Goal: Task Accomplishment & Management: Complete application form

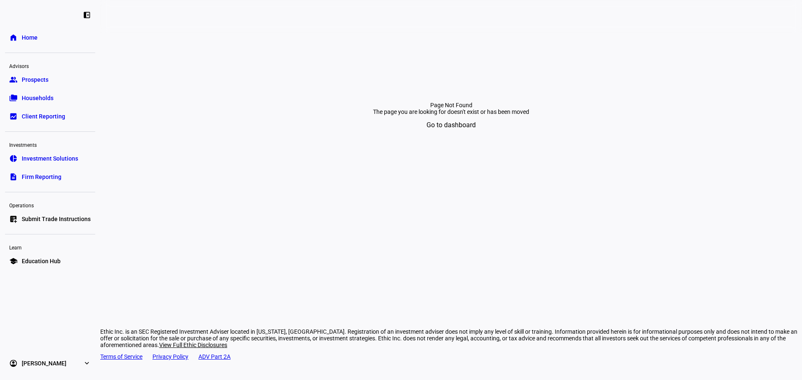
click at [58, 224] on link "list_alt_add Submit Trade Instructions" at bounding box center [50, 219] width 90 height 17
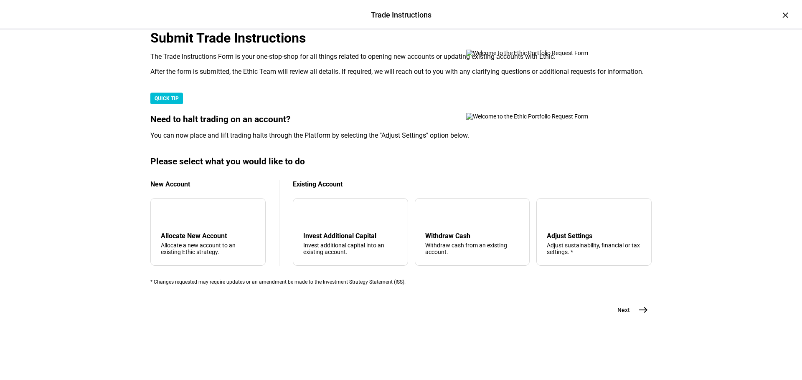
drag, startPoint x: 0, startPoint y: 193, endPoint x: 15, endPoint y: 187, distance: 15.7
click at [0, 193] on div "Trade Instructions Trade Instructions × Submit Trade Instructions The Trade Ins…" at bounding box center [401, 190] width 802 height 380
click at [415, 217] on div "arrow_upward Withdraw Cash Withdraw cash from an existing account." at bounding box center [472, 232] width 115 height 68
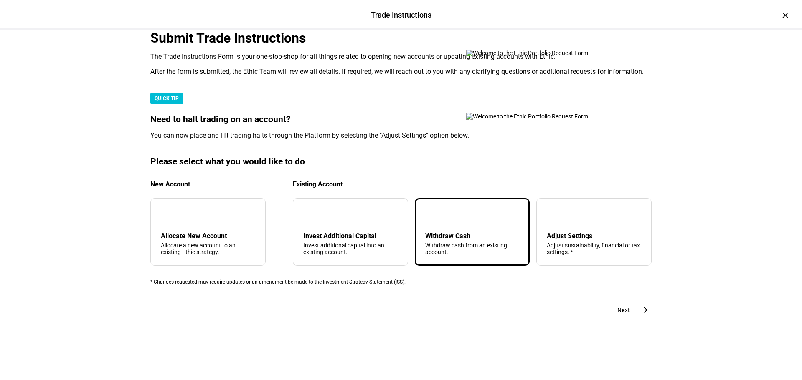
click at [604, 319] on div "Next east" at bounding box center [400, 310] width 501 height 17
click at [608, 319] on button "Next east" at bounding box center [629, 310] width 44 height 17
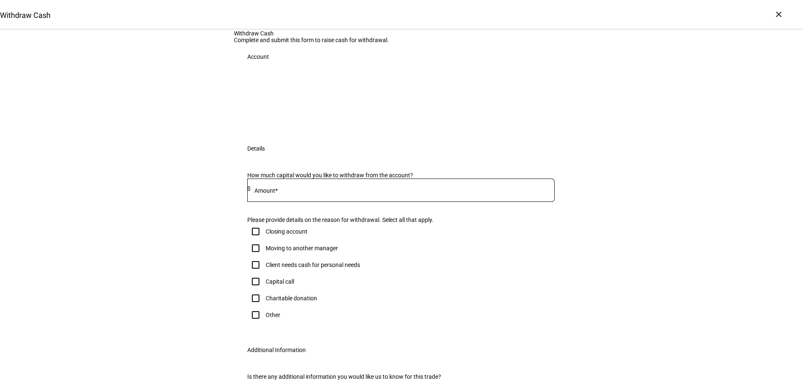
click at [506, 290] on div "Capital call" at bounding box center [400, 282] width 307 height 17
click at [44, 174] on div "Withdraw Cash Complete and submit this form to raise cash for withdrawal. Accou…" at bounding box center [401, 228] width 802 height 397
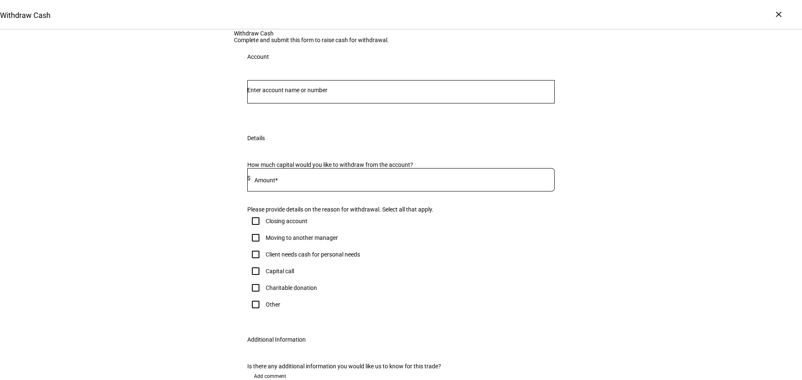
click at [144, 224] on div "Withdraw Cash Complete and submit this form to raise cash for withdrawal. Accou…" at bounding box center [401, 223] width 802 height 387
click at [126, 112] on div "Withdraw Cash Complete and submit this form to raise cash for withdrawal. Accou…" at bounding box center [401, 223] width 802 height 387
click at [399, 94] on input "Number" at bounding box center [400, 90] width 307 height 7
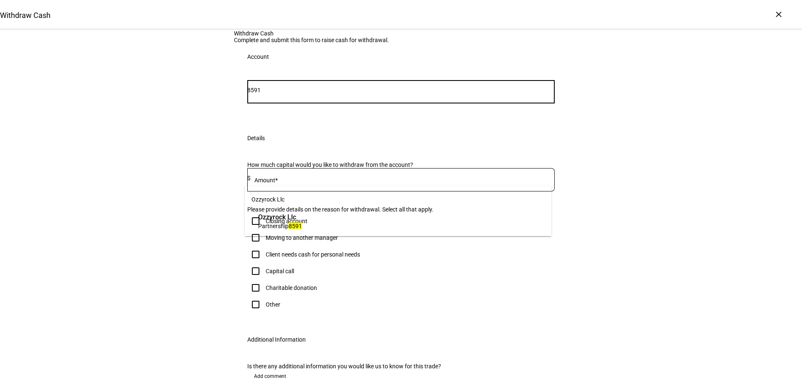
type input "8591"
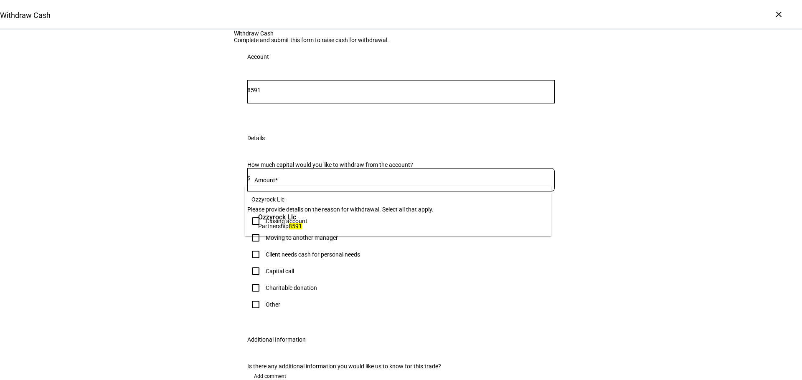
click at [302, 224] on span "Partnership 8591" at bounding box center [280, 226] width 44 height 8
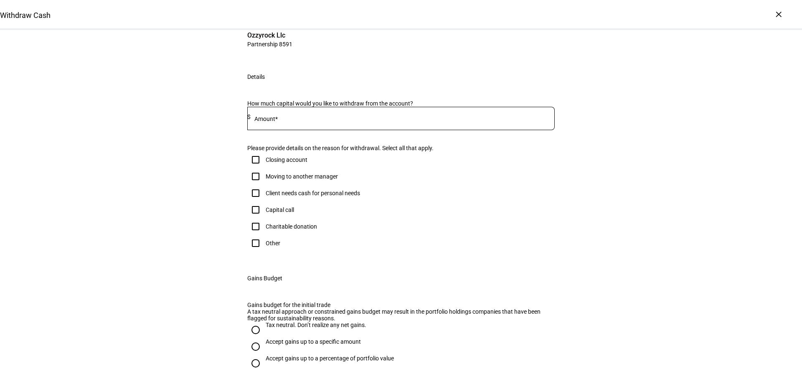
scroll to position [84, 0]
click at [25, 131] on div "Withdraw Cash Complete and submit this form to raise cash for withdrawal. Accou…" at bounding box center [401, 214] width 802 height 535
click at [285, 120] on input at bounding box center [403, 116] width 304 height 7
type input "65,000"
click at [55, 231] on div "Withdraw Cash Complete and submit this form to raise cash for withdrawal. Accou…" at bounding box center [401, 214] width 802 height 535
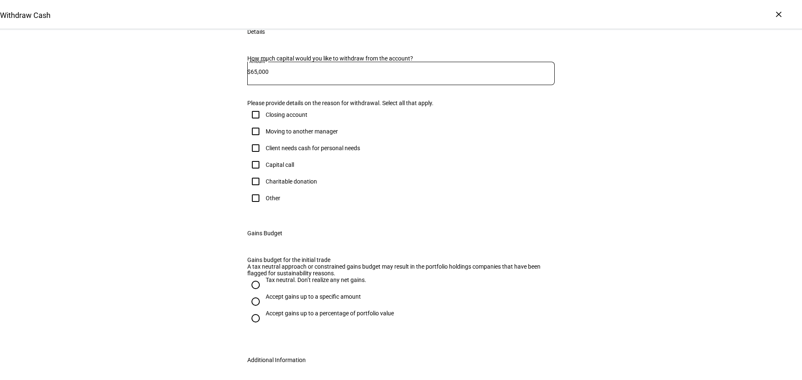
scroll to position [251, 0]
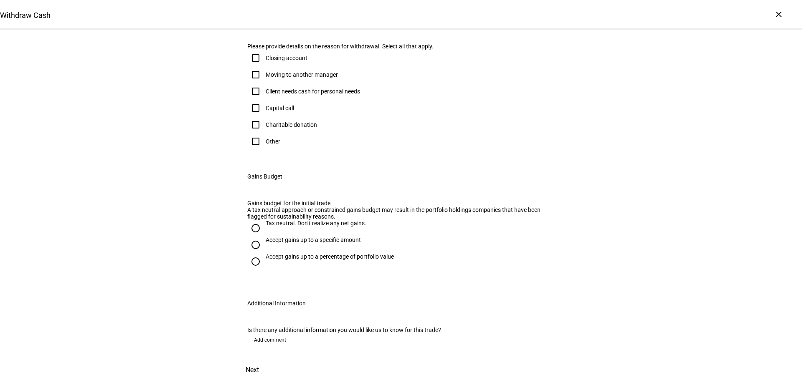
click at [278, 150] on div "Other" at bounding box center [400, 141] width 307 height 17
click at [272, 145] on div "Other" at bounding box center [273, 141] width 15 height 7
click at [264, 150] on input "Other" at bounding box center [255, 141] width 17 height 17
checkbox input "true"
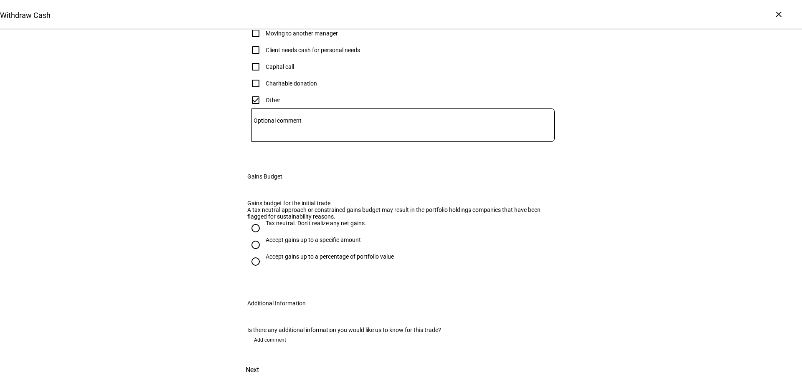
scroll to position [416, 0]
click at [329, 237] on div "Accept gains up to a specific amount" at bounding box center [313, 240] width 95 height 7
click at [264, 237] on input "Accept gains up to a specific amount" at bounding box center [255, 245] width 17 height 17
radio input "true"
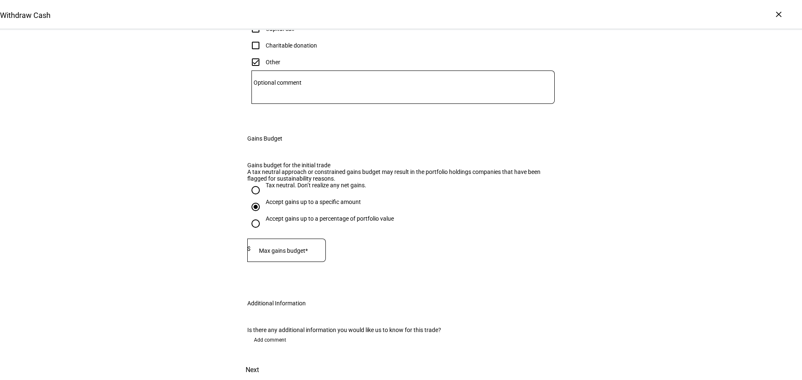
drag, startPoint x: 311, startPoint y: 226, endPoint x: 324, endPoint y: 223, distance: 13.8
click at [308, 248] on mat-label "Max gains budget*" at bounding box center [283, 251] width 49 height 7
type input "9,155"
click at [271, 360] on span at bounding box center [252, 370] width 37 height 20
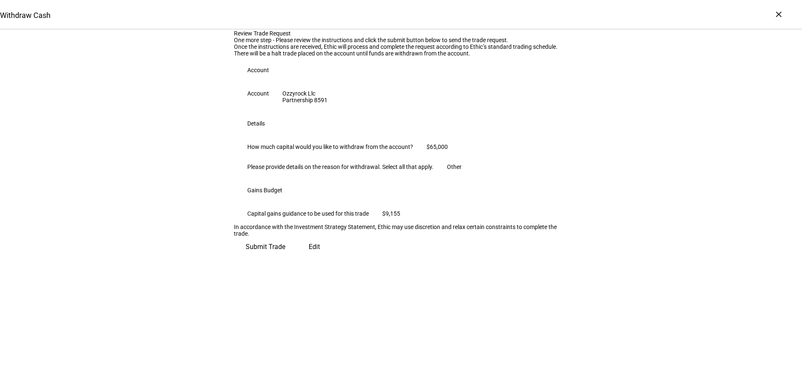
scroll to position [85, 0]
click at [285, 257] on span "Submit Trade" at bounding box center [266, 247] width 40 height 20
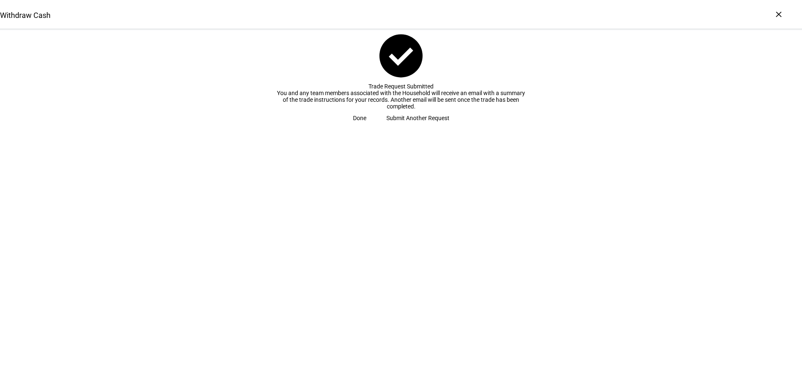
click at [402, 127] on span "Submit Another Request" at bounding box center [417, 118] width 63 height 17
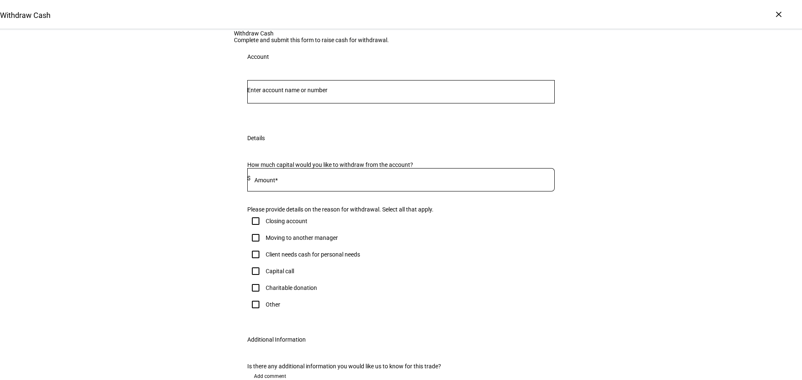
click at [524, 104] on div at bounding box center [400, 91] width 307 height 23
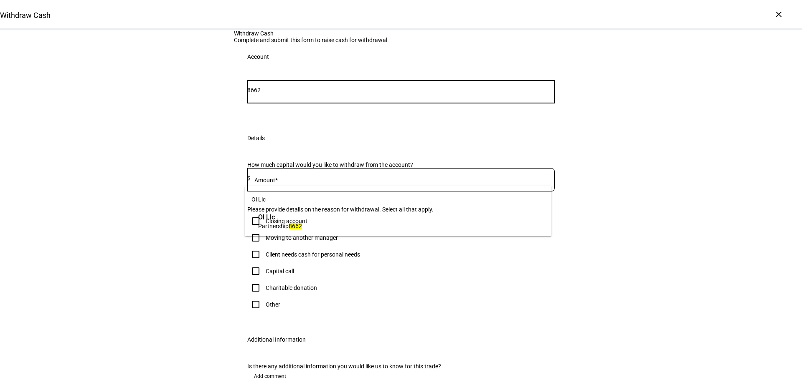
type input "8662"
click at [302, 214] on span "Ol Llc" at bounding box center [280, 218] width 44 height 10
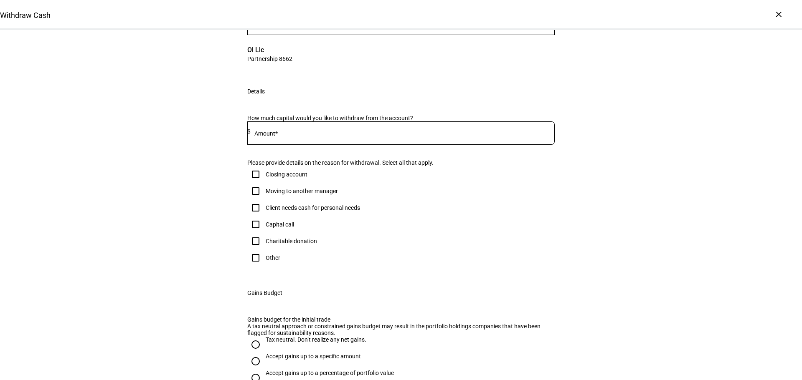
scroll to position [167, 0]
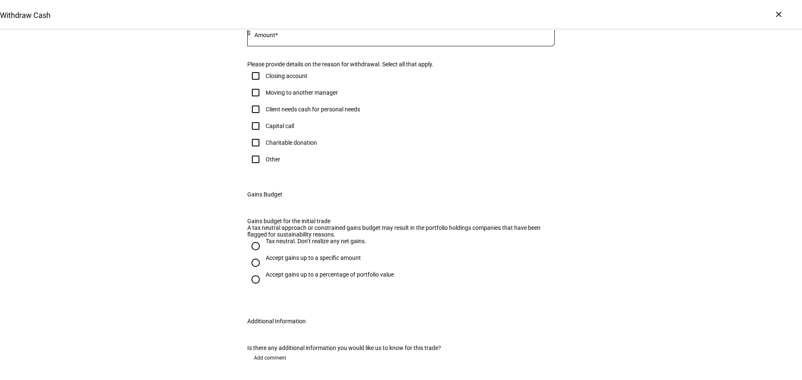
click at [425, 36] on input at bounding box center [403, 33] width 304 height 7
type input "75,000"
click at [278, 168] on div "Other" at bounding box center [400, 159] width 307 height 17
click at [274, 163] on div "Other" at bounding box center [273, 159] width 15 height 7
click at [264, 168] on input "Other" at bounding box center [255, 159] width 17 height 17
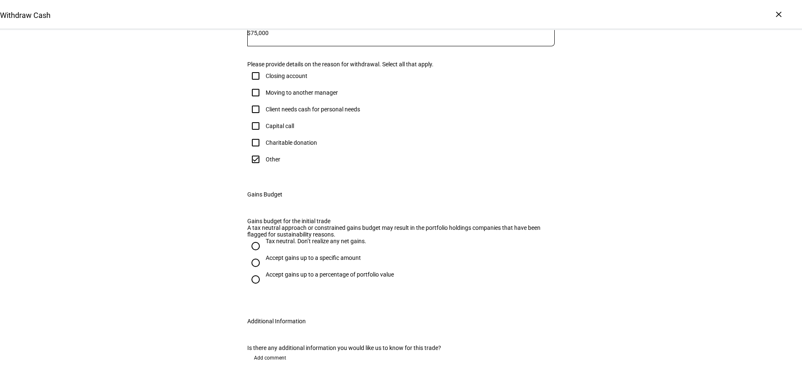
checkbox input "true"
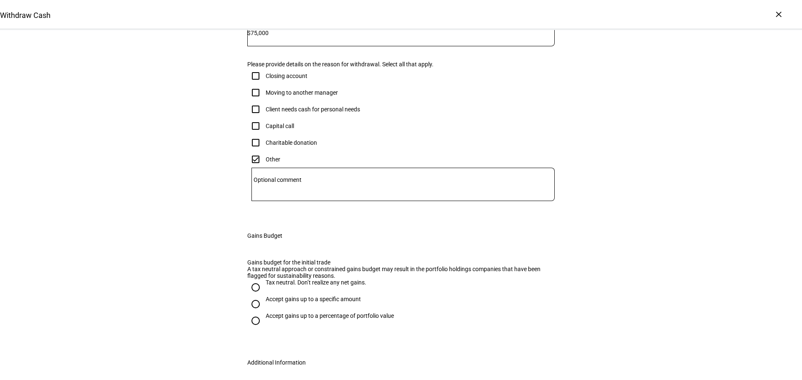
scroll to position [292, 0]
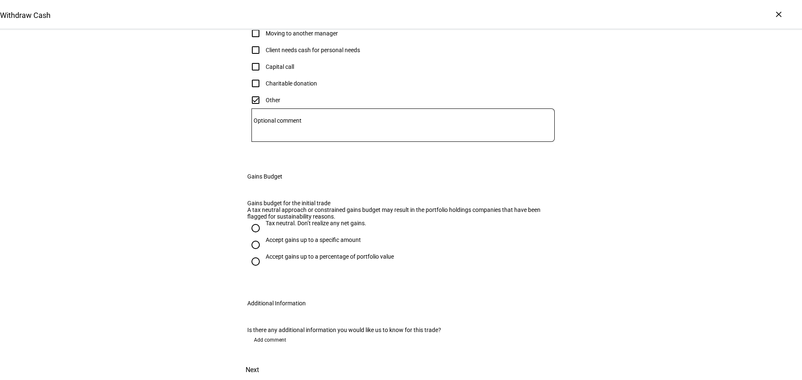
click at [286, 243] on div "Accept gains up to a specific amount" at bounding box center [313, 240] width 95 height 7
click at [264, 253] on input "Accept gains up to a specific amount" at bounding box center [255, 245] width 17 height 17
radio input "true"
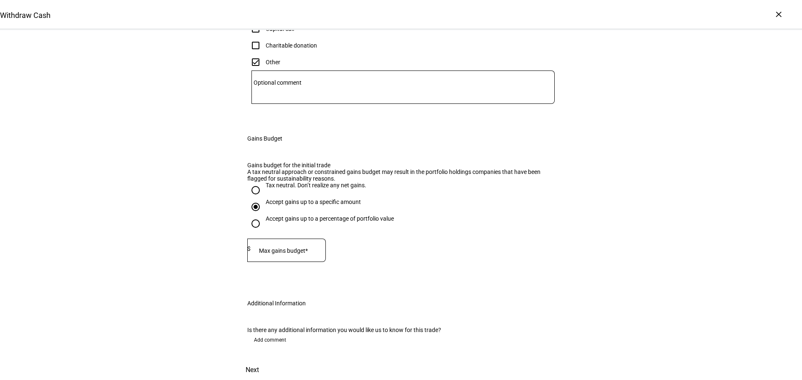
scroll to position [453, 0]
click at [297, 248] on mat-label "Max gains budget*" at bounding box center [283, 251] width 49 height 7
click at [299, 239] on div at bounding box center [288, 250] width 75 height 23
click at [291, 246] on input at bounding box center [288, 249] width 75 height 7
type input "12,168"
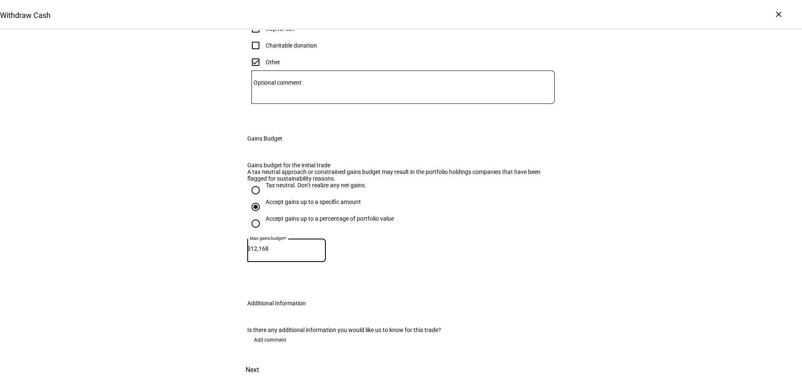
click at [518, 239] on eth-form-field-wrapper "Max gains budget* $ 12,168" at bounding box center [400, 254] width 307 height 31
click at [557, 350] on div "Withdraw Cash Complete and submit this form to raise cash for withdrawal. Accou…" at bounding box center [401, 73] width 334 height 615
click at [271, 360] on span at bounding box center [252, 370] width 37 height 20
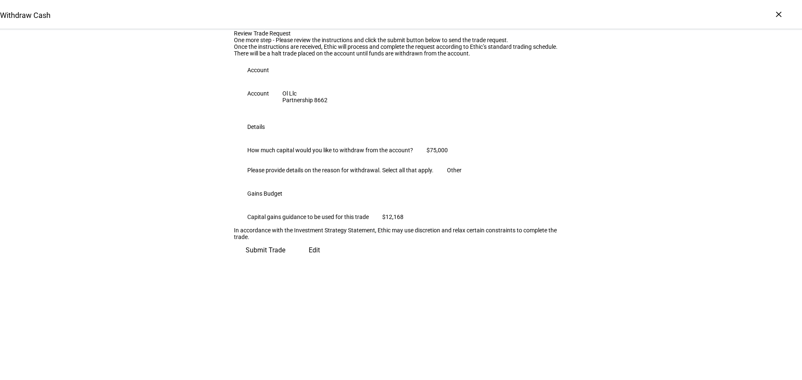
scroll to position [0, 0]
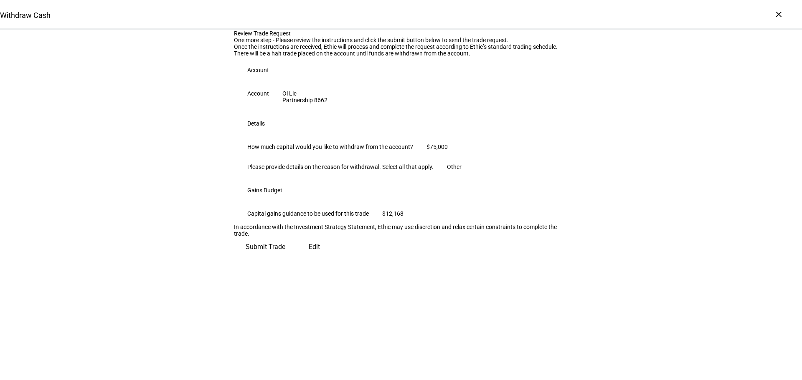
drag, startPoint x: 557, startPoint y: 353, endPoint x: 468, endPoint y: 200, distance: 176.7
click at [327, 104] on div "Partnership 8662" at bounding box center [304, 100] width 45 height 7
click at [285, 257] on span "Submit Trade" at bounding box center [266, 247] width 40 height 20
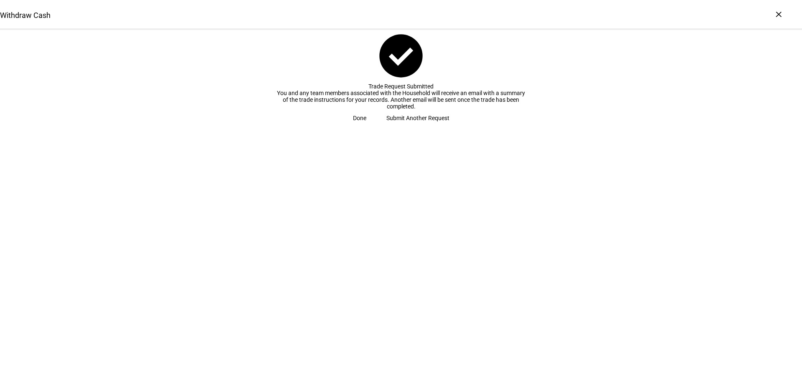
click at [410, 127] on span "Submit Another Request" at bounding box center [417, 118] width 63 height 17
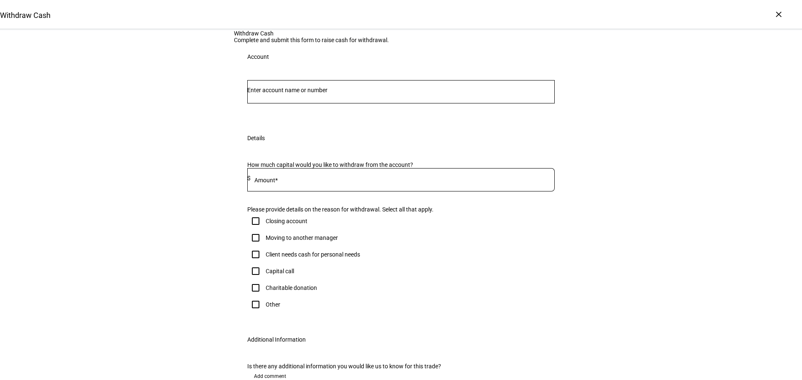
click at [285, 104] on div at bounding box center [400, 91] width 307 height 23
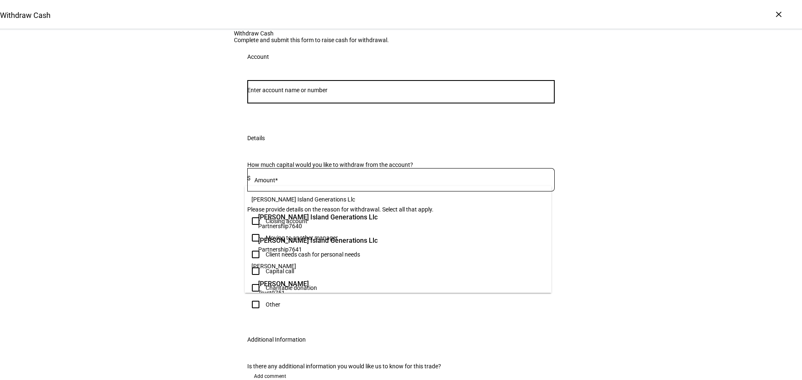
click at [287, 94] on input "Number" at bounding box center [400, 90] width 307 height 7
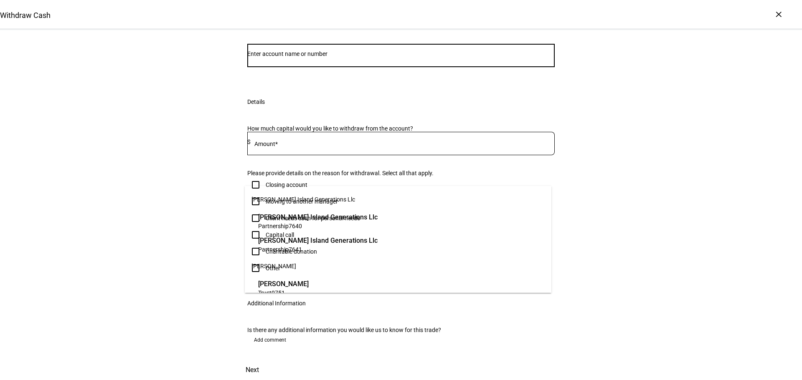
scroll to position [39, 0]
click at [385, 67] on div at bounding box center [400, 55] width 307 height 23
click at [385, 57] on input "Number" at bounding box center [400, 54] width 307 height 7
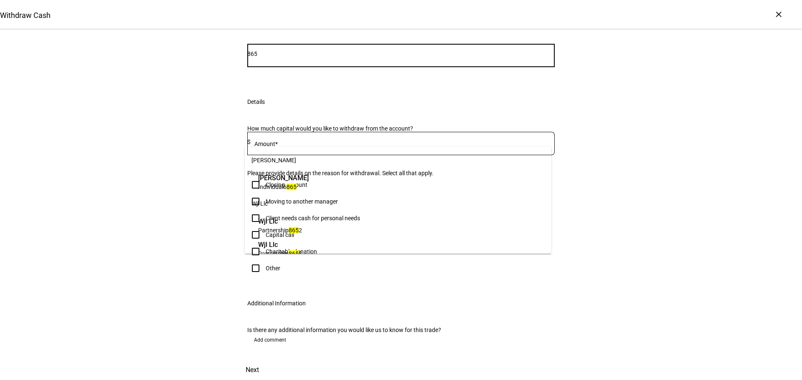
type input "8652"
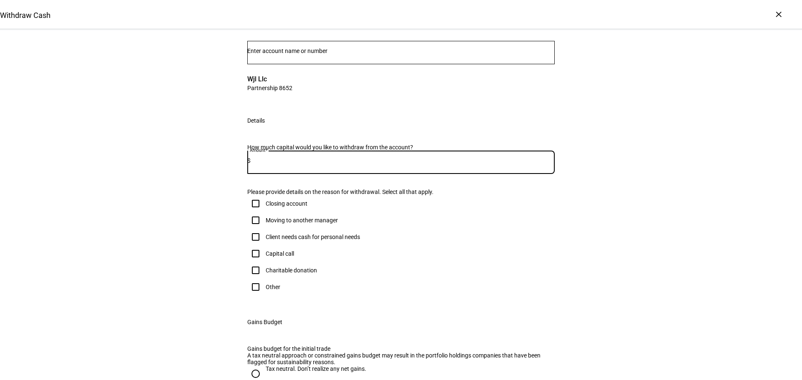
click at [316, 164] on input at bounding box center [403, 160] width 304 height 7
type input "75,000"
click at [144, 239] on div "Withdraw Cash Complete and submit this form to raise cash for withdrawal. Accou…" at bounding box center [401, 258] width 802 height 535
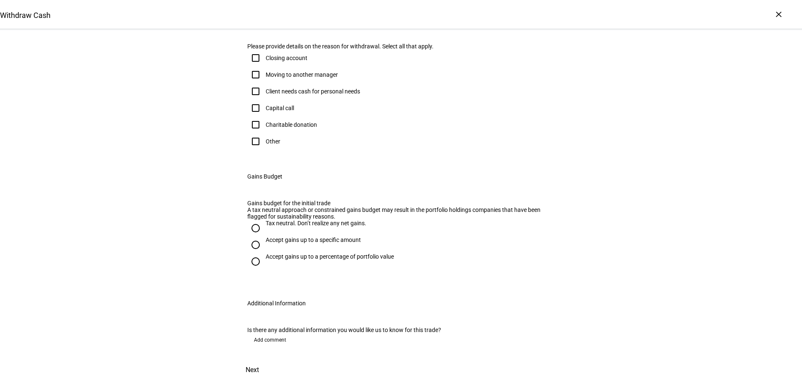
click at [266, 145] on div "Other" at bounding box center [273, 141] width 15 height 7
click at [264, 150] on input "Other" at bounding box center [255, 141] width 17 height 17
checkbox input "true"
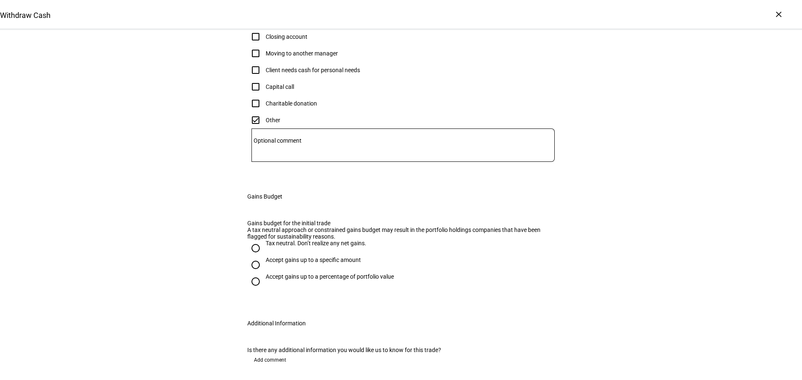
scroll to position [373, 0]
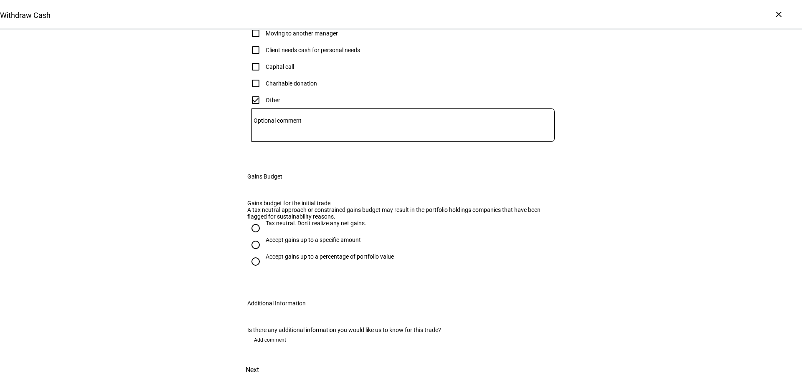
click at [324, 237] on div "Accept gains up to a specific amount" at bounding box center [313, 240] width 95 height 7
click at [264, 237] on input "Accept gains up to a specific amount" at bounding box center [255, 245] width 17 height 17
radio input "true"
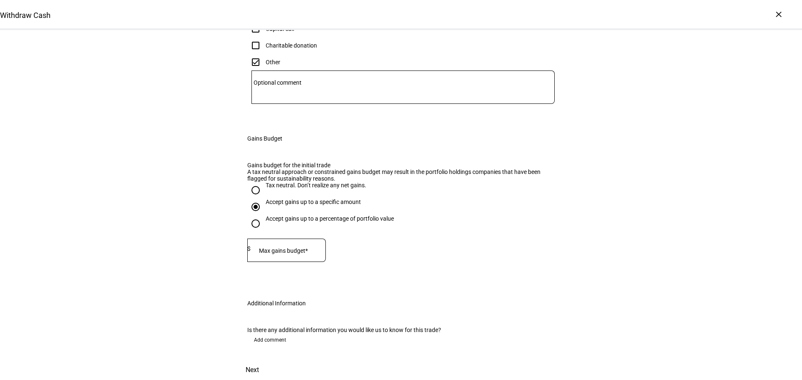
click at [326, 252] on input at bounding box center [288, 249] width 75 height 7
type input "11,577"
click at [502, 290] on div "Additional Information" at bounding box center [401, 303] width 334 height 27
click at [259, 360] on span "Next" at bounding box center [252, 370] width 13 height 20
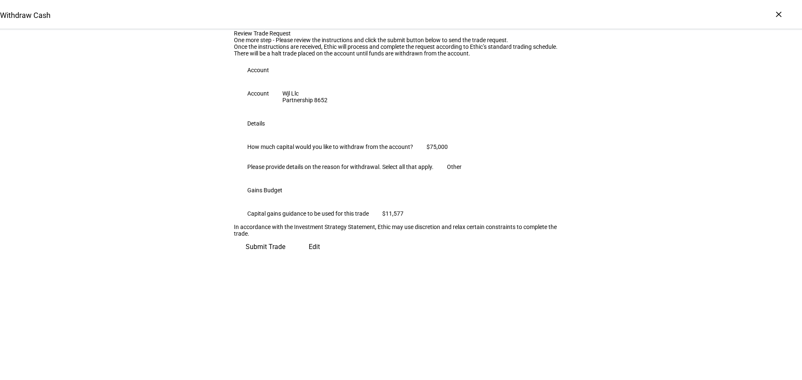
scroll to position [85, 0]
click at [285, 257] on span "Submit Trade" at bounding box center [266, 247] width 40 height 20
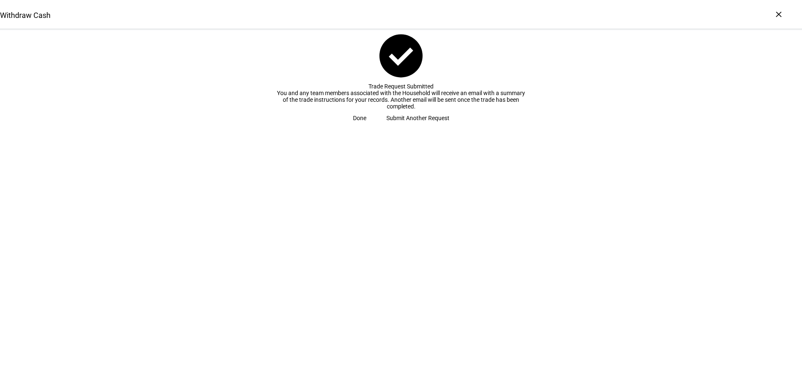
click at [366, 127] on span "Done" at bounding box center [359, 118] width 13 height 17
